Goal: Task Accomplishment & Management: Manage account settings

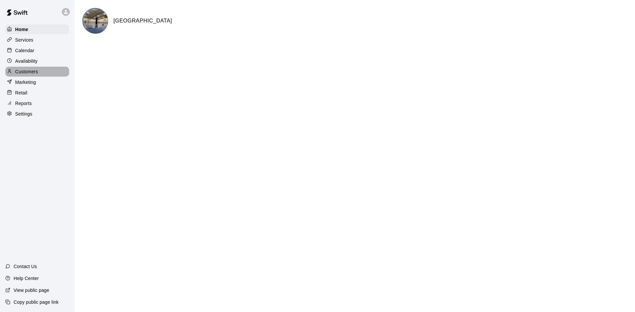
click at [37, 71] on p "Customers" at bounding box center [26, 71] width 23 height 7
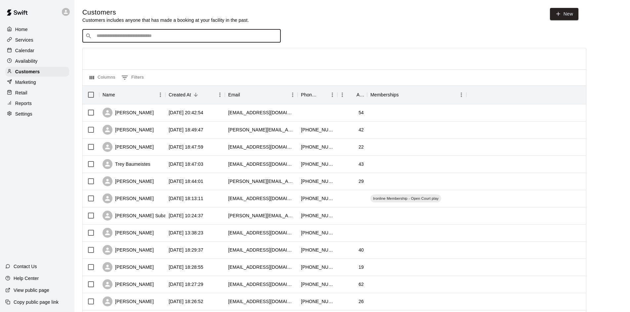
click at [113, 39] on input "Search customers by name or email" at bounding box center [186, 36] width 183 height 7
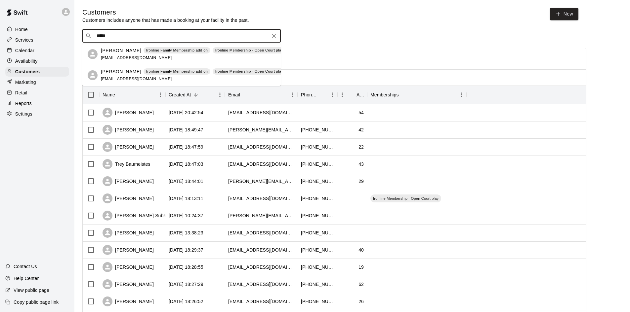
type input "******"
click at [115, 52] on p "[PERSON_NAME]" at bounding box center [121, 50] width 40 height 7
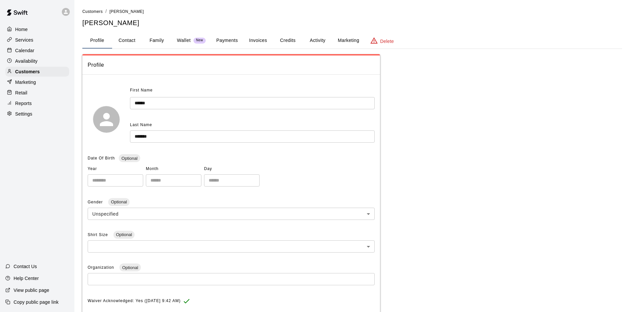
click at [225, 40] on button "Payments" at bounding box center [227, 41] width 32 height 16
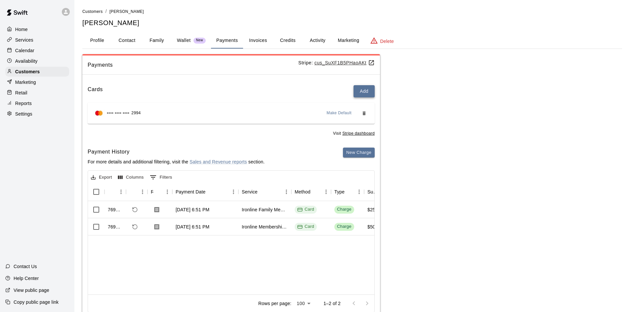
click at [365, 93] on button "Add" at bounding box center [363, 91] width 21 height 12
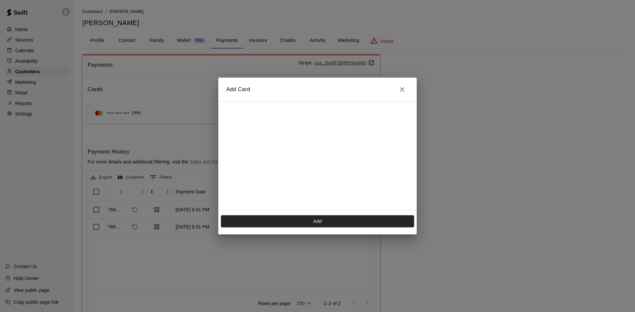
scroll to position [93, 0]
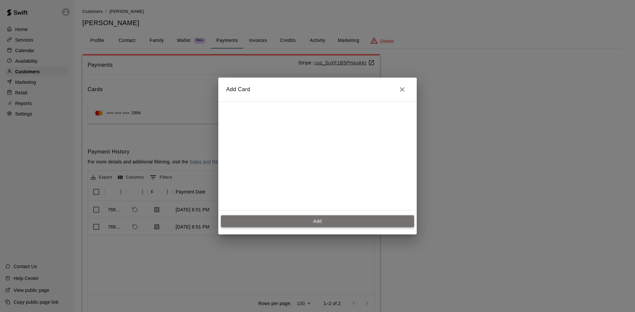
click at [261, 220] on button "Add" at bounding box center [317, 222] width 193 height 12
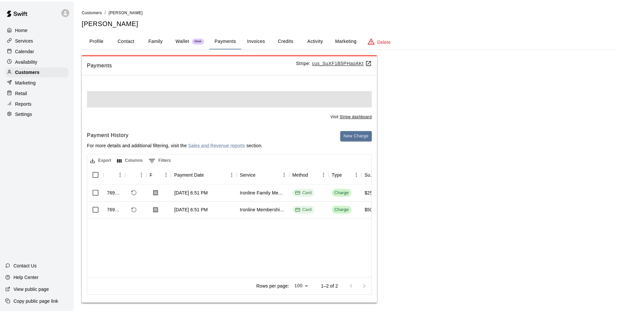
scroll to position [0, 0]
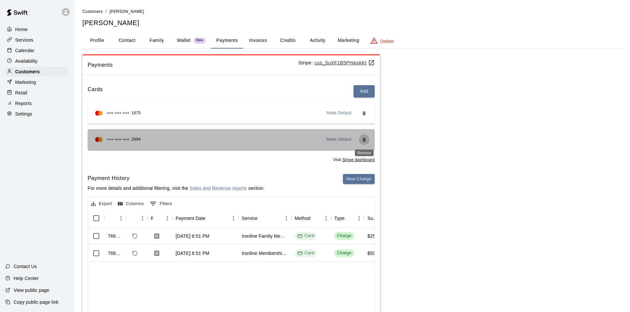
click at [364, 142] on icon "Remove" at bounding box center [363, 139] width 5 height 5
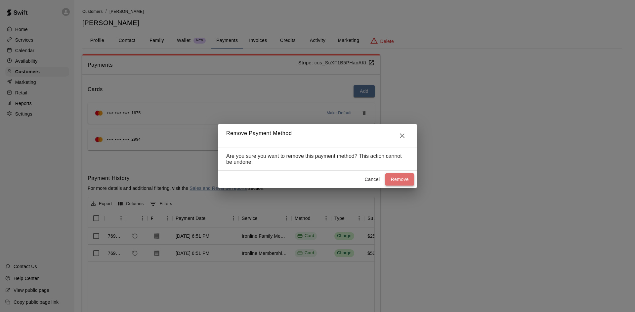
click at [392, 180] on button "Remove" at bounding box center [399, 180] width 29 height 12
click at [405, 135] on icon "Close" at bounding box center [402, 136] width 8 height 8
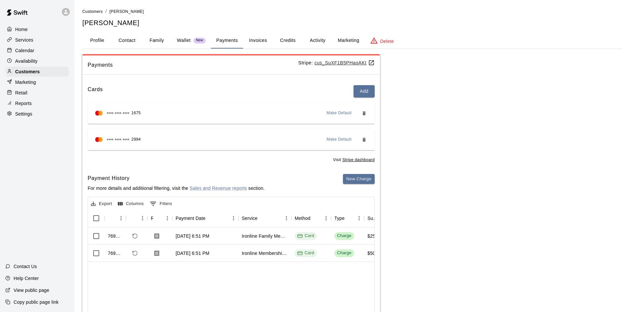
click at [330, 112] on span "Make Default" at bounding box center [339, 113] width 25 height 7
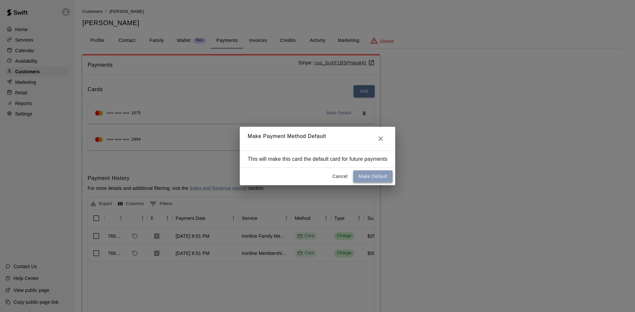
click at [361, 176] on button "Make Default" at bounding box center [372, 177] width 39 height 12
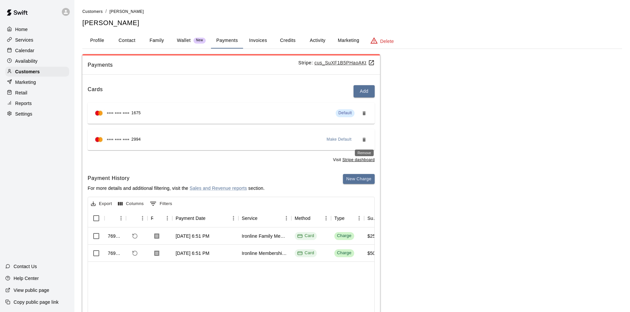
click at [364, 139] on icon "Remove" at bounding box center [363, 140] width 3 height 4
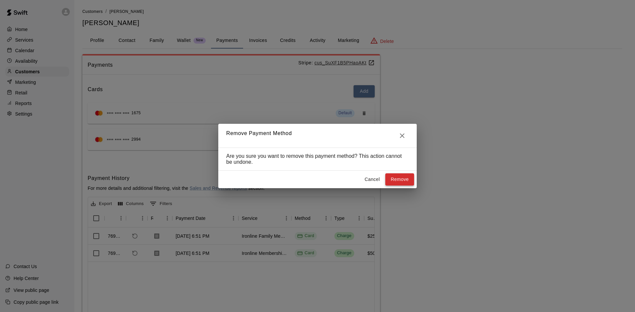
click at [395, 179] on button "Remove" at bounding box center [399, 180] width 29 height 12
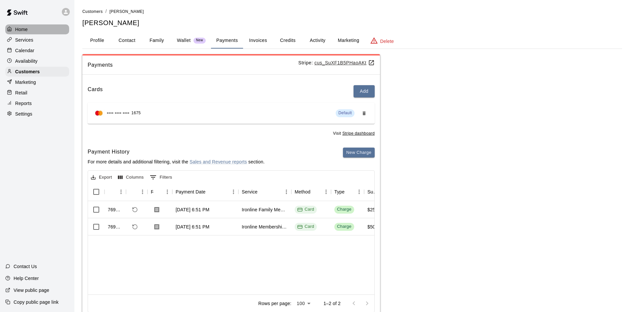
click at [41, 32] on div "Home" at bounding box center [37, 29] width 64 height 10
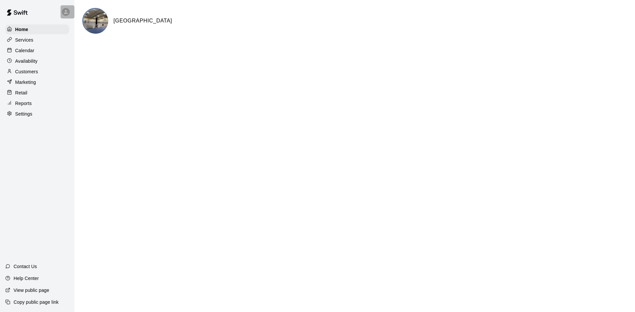
click at [66, 11] on icon at bounding box center [66, 12] width 4 height 4
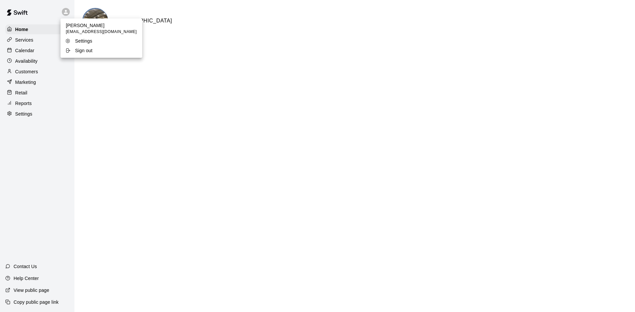
click at [30, 105] on div at bounding box center [317, 156] width 635 height 312
click at [30, 105] on p "Reports" at bounding box center [23, 103] width 17 height 7
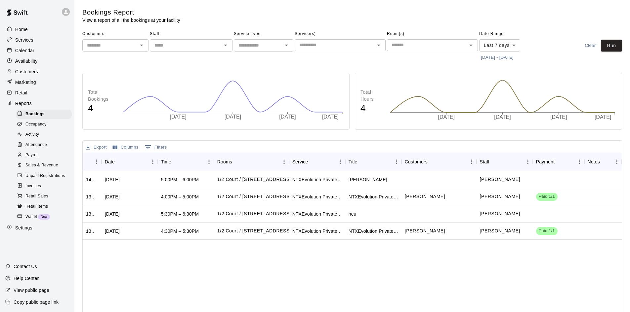
click at [41, 160] on div "Payroll" at bounding box center [44, 155] width 56 height 9
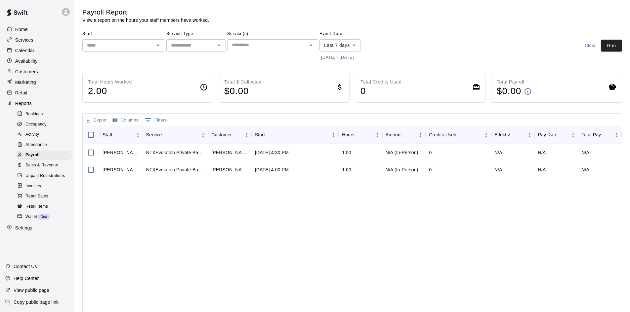
click at [52, 169] on span "Sales & Revenue" at bounding box center [41, 165] width 33 height 7
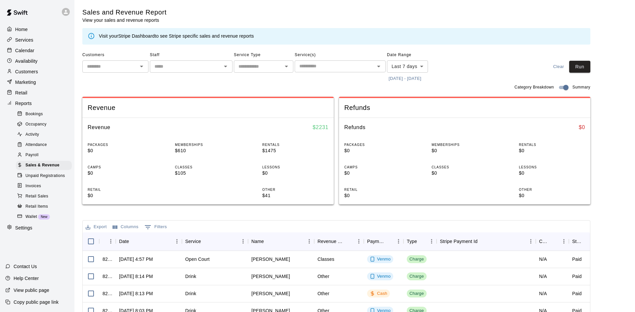
click at [395, 63] on body "Home Services Calendar Availability Customers Marketing Retail Reports Bookings…" at bounding box center [317, 227] width 635 height 455
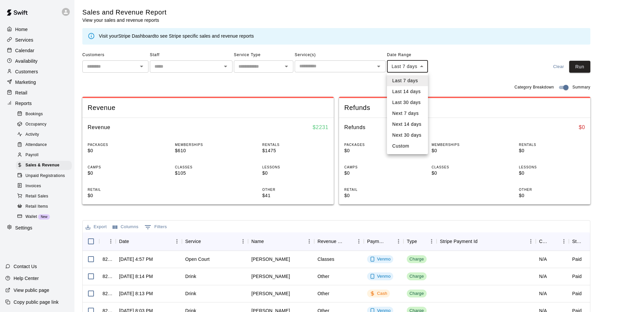
click at [404, 142] on li "Custom" at bounding box center [407, 146] width 41 height 11
type input "******"
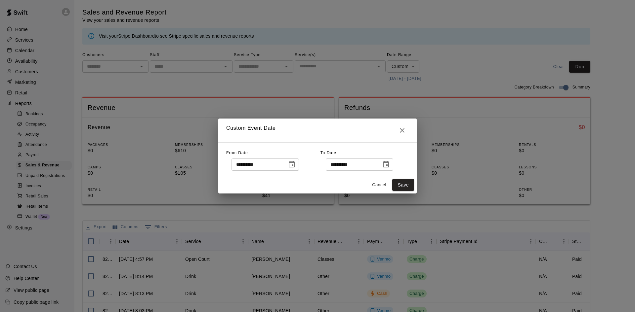
click at [298, 161] on button "Choose date, selected date is Sep 11, 2025" at bounding box center [291, 164] width 13 height 13
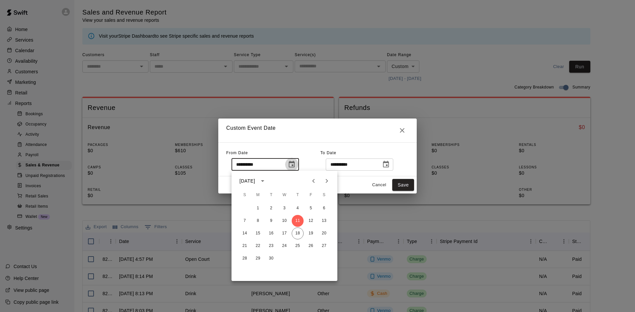
click at [298, 160] on button "Choose date, selected date is Sep 11, 2025" at bounding box center [291, 164] width 13 height 13
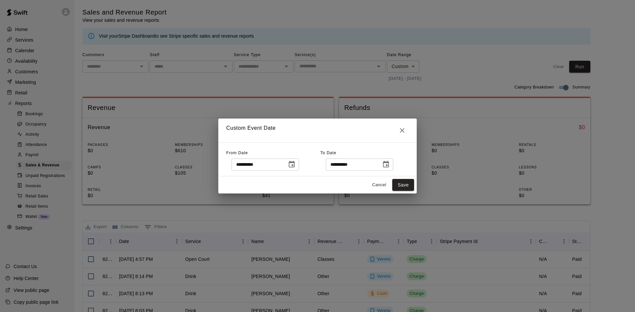
click at [295, 167] on icon "Choose date, selected date is Sep 11, 2025" at bounding box center [292, 164] width 6 height 7
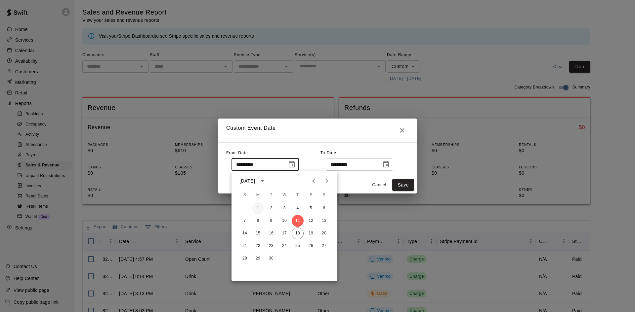
click at [258, 211] on button "1" at bounding box center [258, 209] width 12 height 12
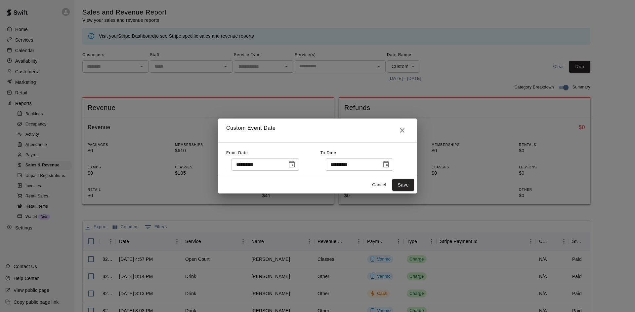
type input "**********"
click at [406, 186] on button "Save" at bounding box center [403, 185] width 22 height 12
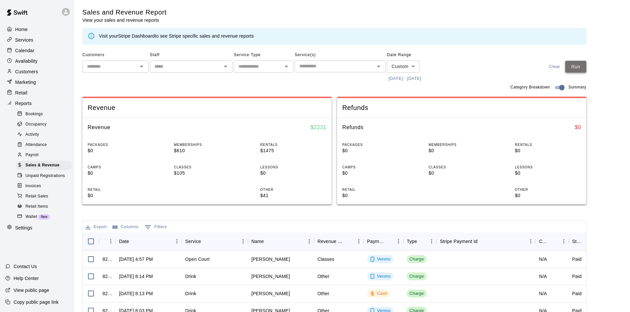
click at [579, 67] on button "Run" at bounding box center [575, 67] width 21 height 12
click at [29, 49] on p "Calendar" at bounding box center [24, 50] width 19 height 7
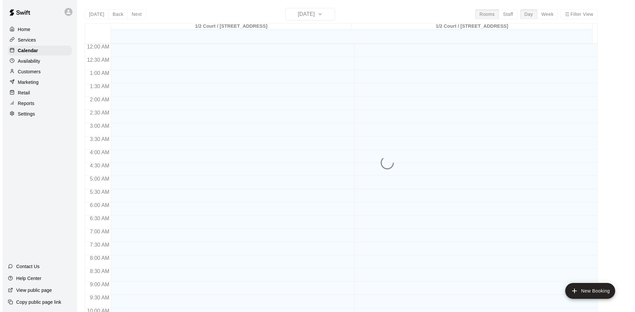
scroll to position [339, 0]
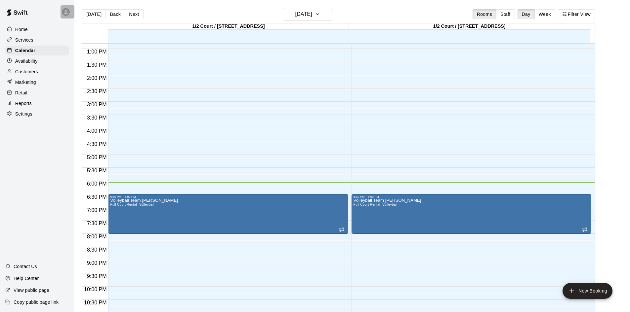
click at [65, 13] on icon at bounding box center [66, 12] width 4 height 4
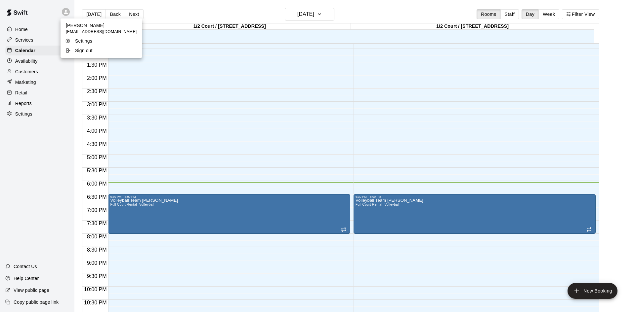
click at [82, 52] on p "Sign out" at bounding box center [84, 50] width 18 height 7
